Goal: Find specific page/section: Find specific page/section

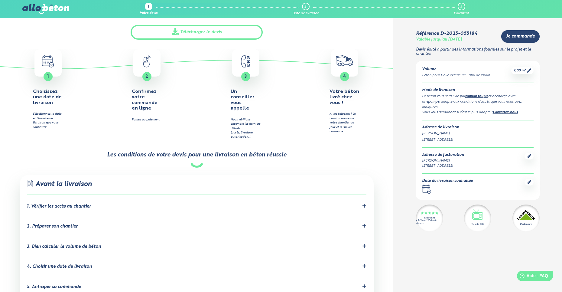
scroll to position [280, 0]
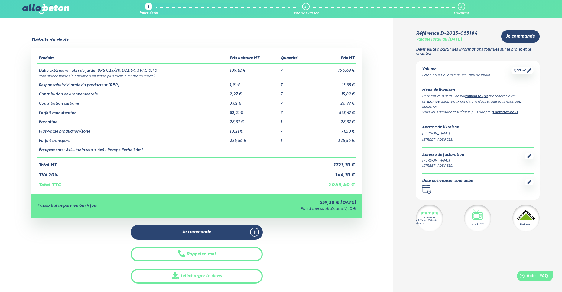
click at [429, 100] on link "pompe" at bounding box center [433, 101] width 11 height 3
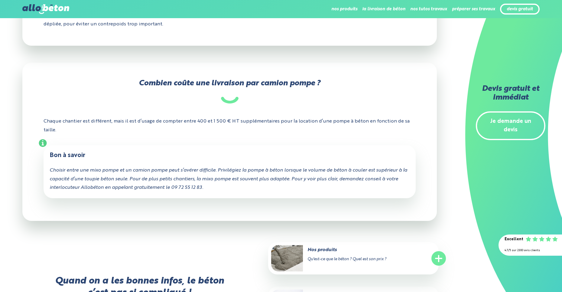
scroll to position [691, 0]
